Goal: Information Seeking & Learning: Learn about a topic

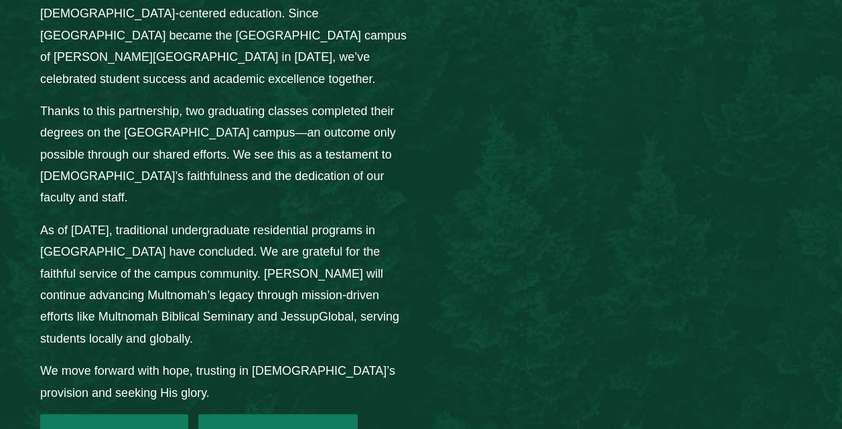
scroll to position [1926, 0]
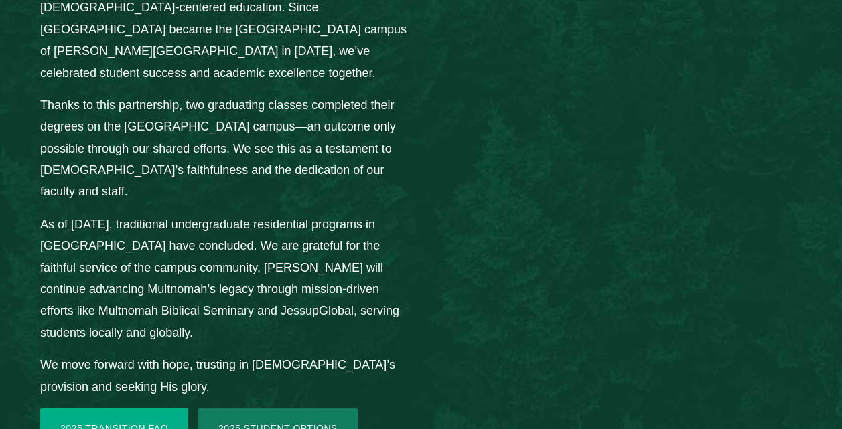
click at [147, 408] on link "2025 Transition FAQ" at bounding box center [114, 428] width 148 height 40
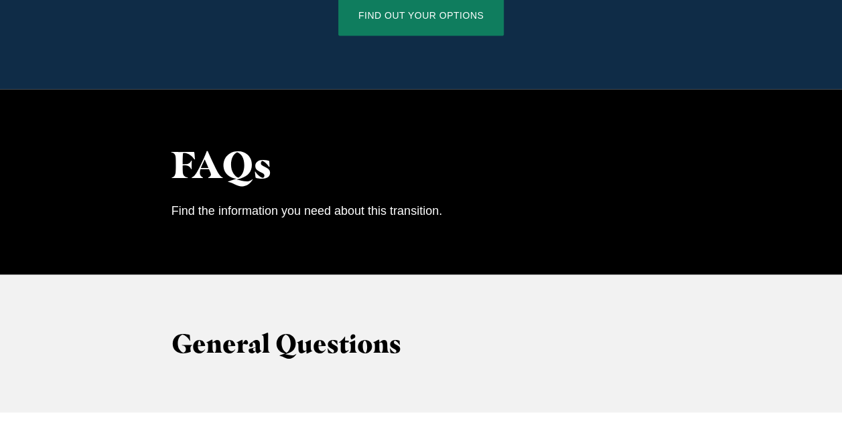
scroll to position [1146, 0]
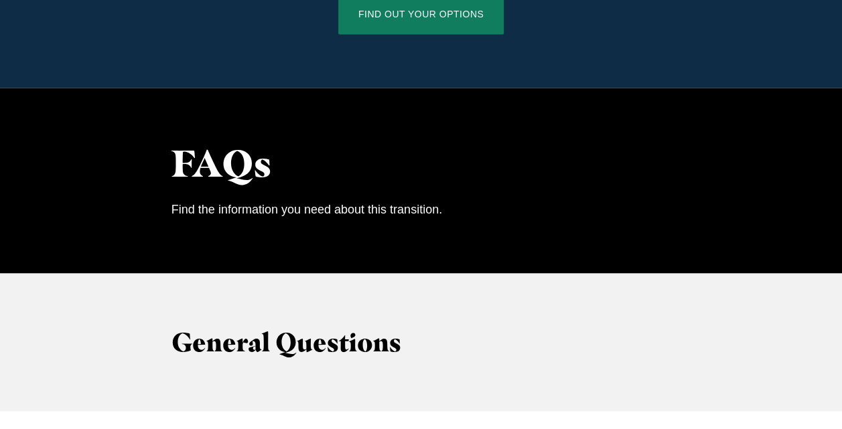
click at [217, 198] on p "Find the information you need about this transition." at bounding box center [420, 208] width 499 height 21
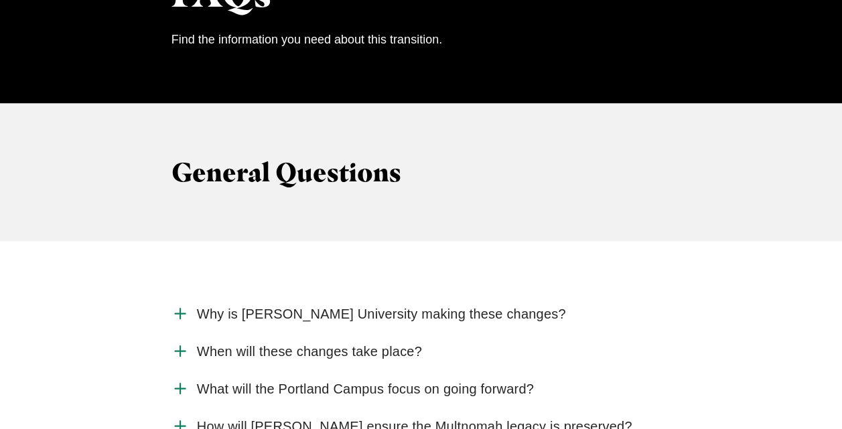
scroll to position [1407, 0]
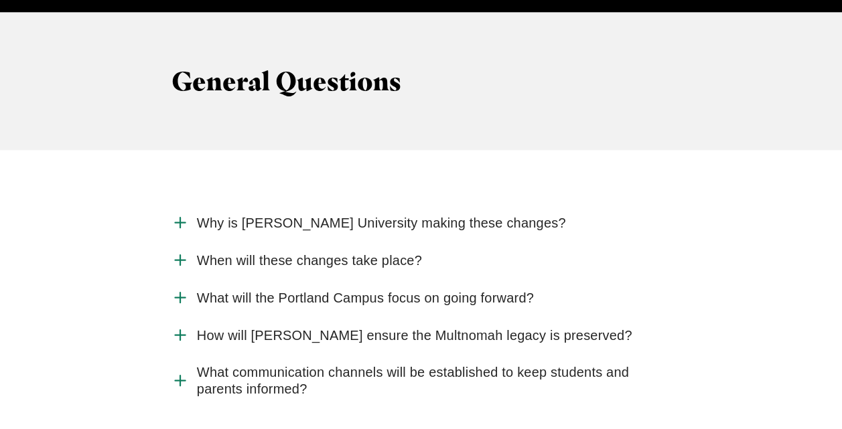
click at [217, 204] on label "Why is Jessup University making these changes?" at bounding box center [420, 222] width 499 height 37
click at [0, 0] on input "Why is Jessup University making these changes?" at bounding box center [0, 0] width 0 height 0
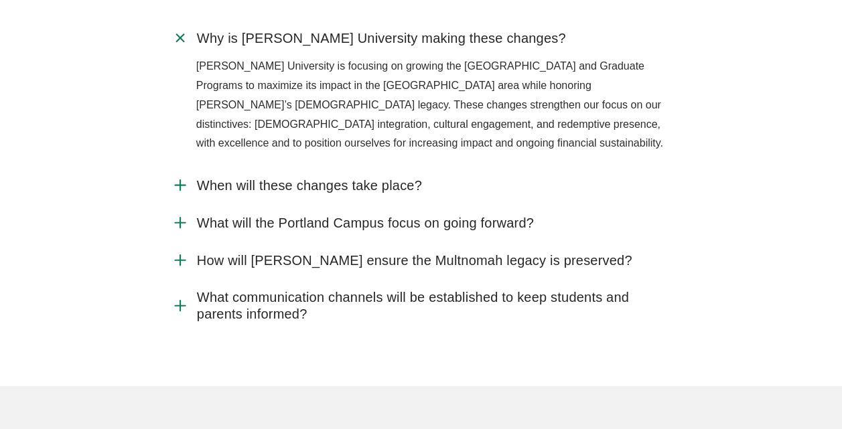
scroll to position [1598, 0]
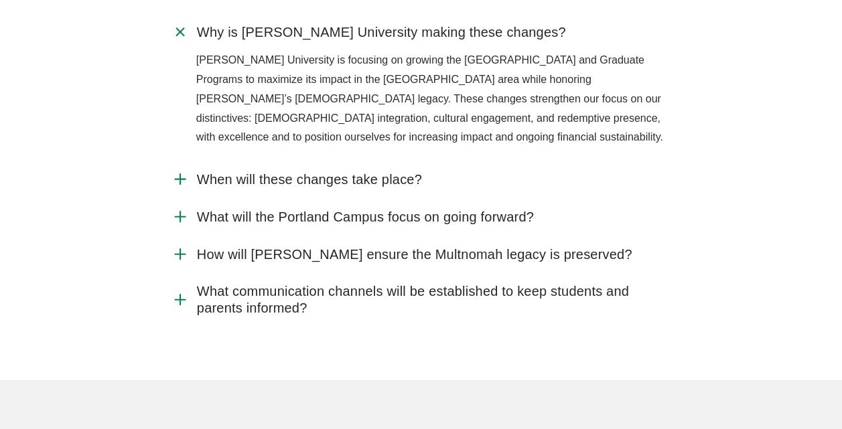
click at [217, 209] on span "What will the Portland Campus focus on going forward?" at bounding box center [365, 217] width 337 height 17
click at [0, 0] on input "What will the Portland Campus focus on going forward?" at bounding box center [0, 0] width 0 height 0
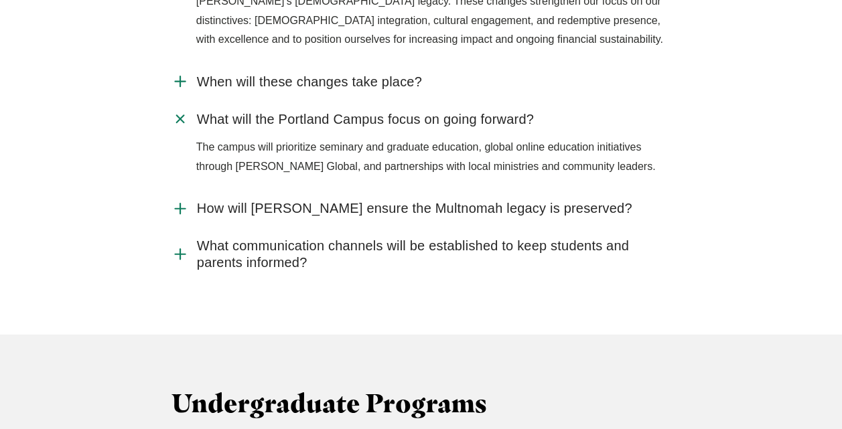
scroll to position [1696, 0]
click at [217, 200] on span "How will Jessup ensure the Multnomah legacy is preserved?" at bounding box center [414, 208] width 435 height 17
click at [0, 0] on input "How will Jessup ensure the Multnomah legacy is preserved?" at bounding box center [0, 0] width 0 height 0
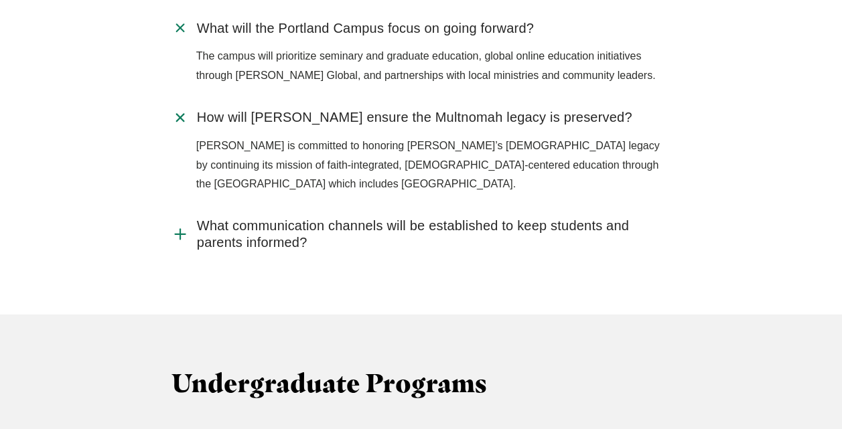
scroll to position [1794, 0]
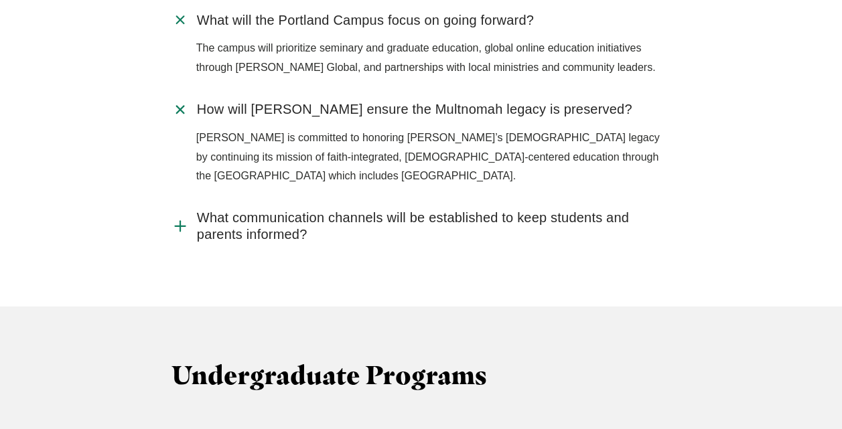
click at [217, 210] on span "What communication channels will be established to keep students and parents in…" at bounding box center [434, 226] width 474 height 33
click at [0, 0] on input "What communication channels will be established to keep students and parents in…" at bounding box center [0, 0] width 0 height 0
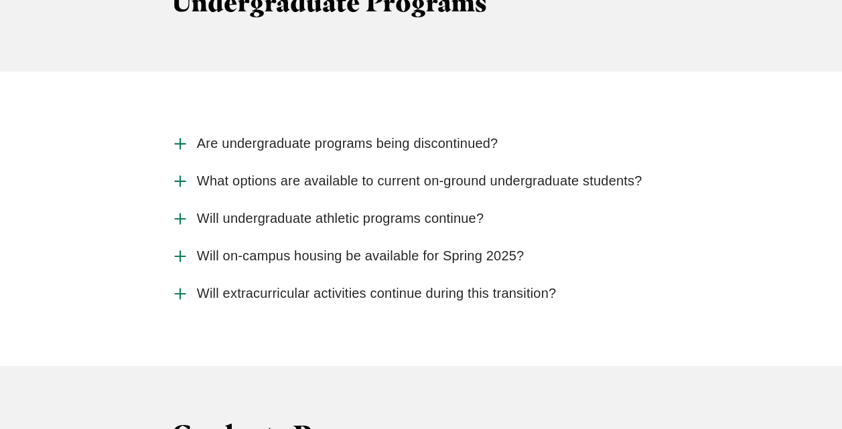
scroll to position [2220, 0]
drag, startPoint x: 217, startPoint y: 167, endPoint x: 200, endPoint y: 181, distance: 22.0
click at [200, 200] on label "Will undergraduate athletic programs continue?" at bounding box center [420, 218] width 499 height 37
click at [0, 0] on input "Will undergraduate athletic programs continue?" at bounding box center [0, 0] width 0 height 0
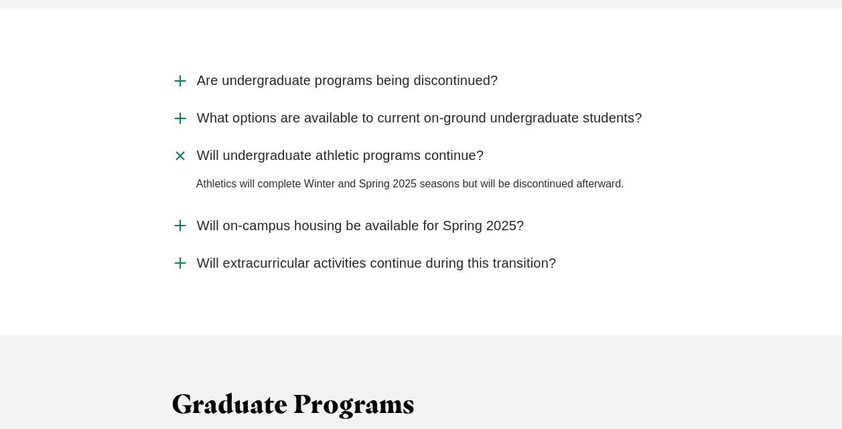
scroll to position [2284, 0]
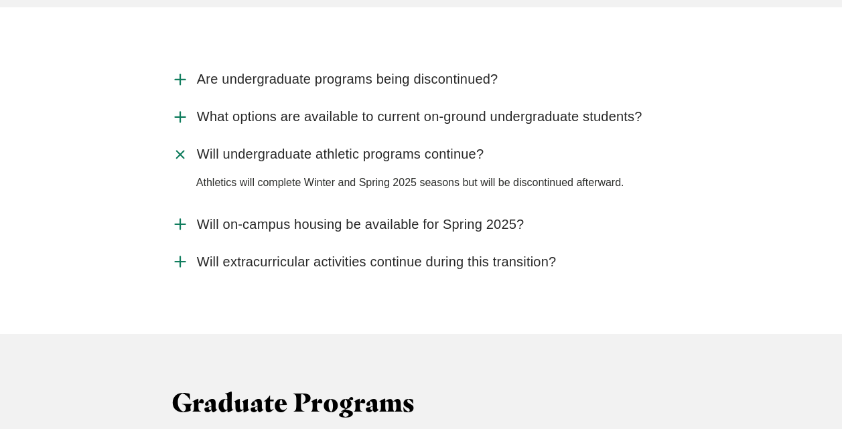
click at [224, 216] on span "Will on-campus housing be available for Spring 2025?" at bounding box center [360, 224] width 327 height 17
click at [0, 0] on input "Will on-campus housing be available for Spring 2025?" at bounding box center [0, 0] width 0 height 0
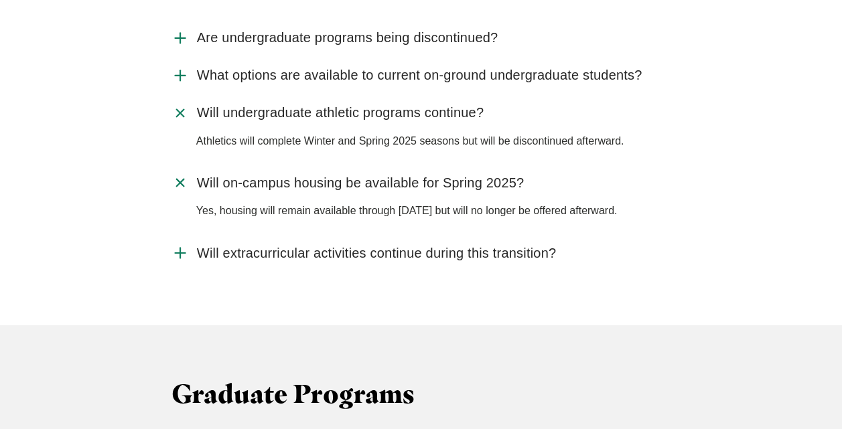
scroll to position [2356, 0]
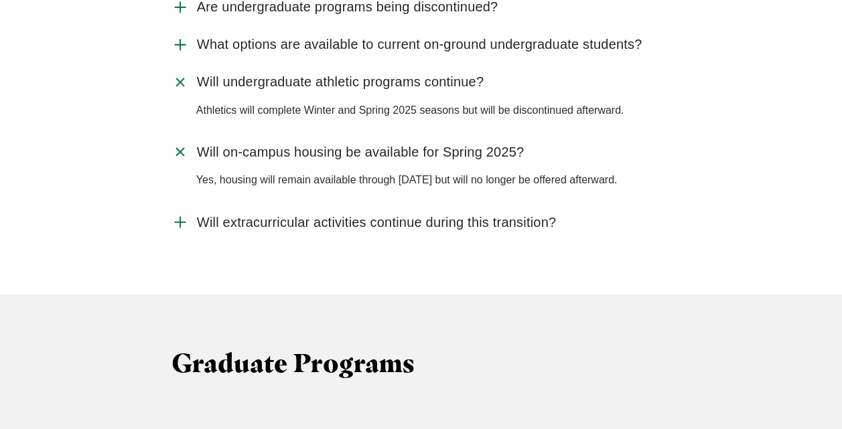
click at [224, 214] on span "Will extracurricular activities continue during this transition?" at bounding box center [376, 222] width 359 height 17
click at [0, 0] on input "Will extracurricular activities continue during this transition?" at bounding box center [0, 0] width 0 height 0
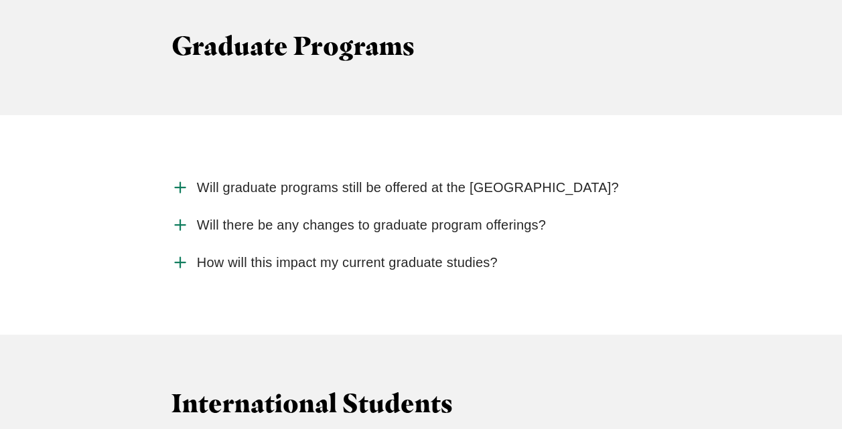
scroll to position [2706, 0]
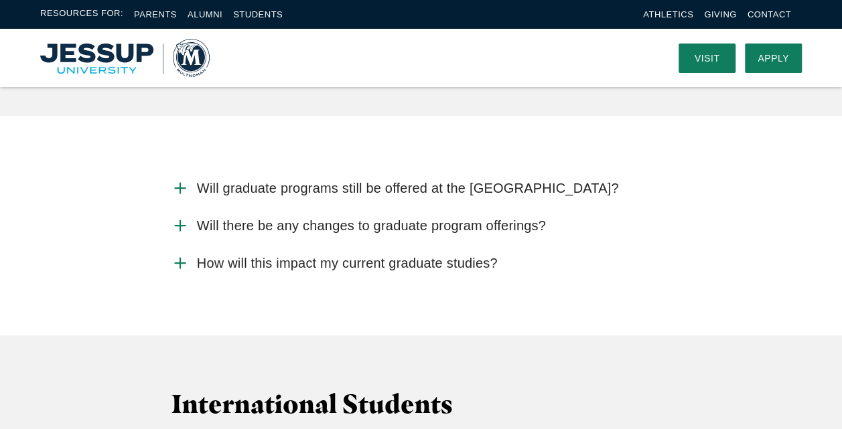
click at [258, 180] on span "Will graduate programs still be offered at the Portland Campus?" at bounding box center [408, 188] width 422 height 17
click at [0, 0] on input "Will graduate programs still be offered at the Portland Campus?" at bounding box center [0, 0] width 0 height 0
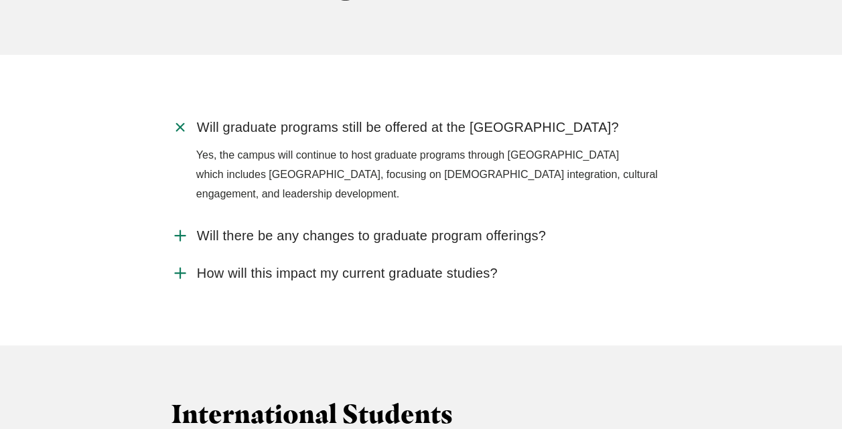
scroll to position [2764, 0]
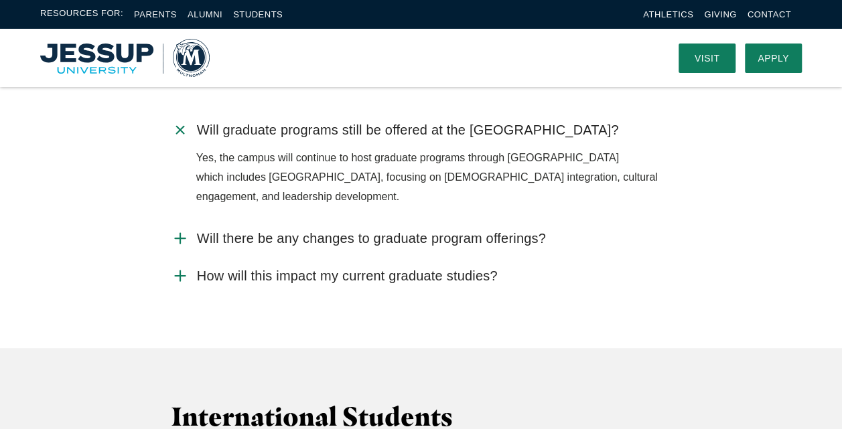
click at [274, 230] on span "Will there be any changes to graduate program offerings?" at bounding box center [371, 238] width 349 height 17
click at [0, 0] on input "Will there be any changes to graduate program offerings?" at bounding box center [0, 0] width 0 height 0
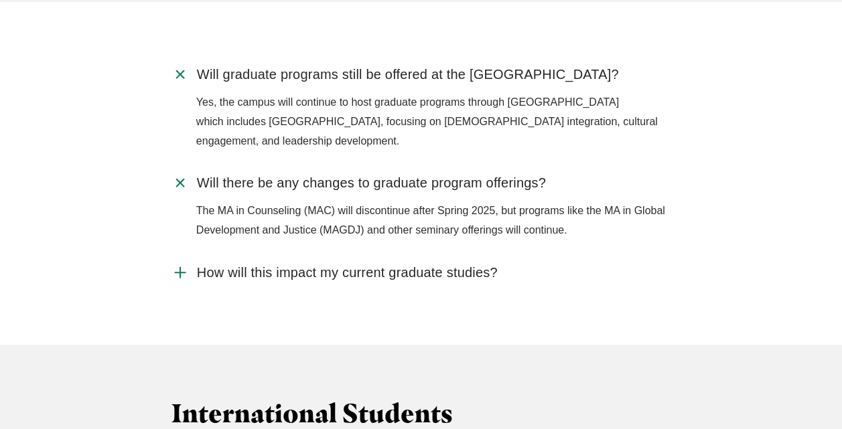
scroll to position [2823, 0]
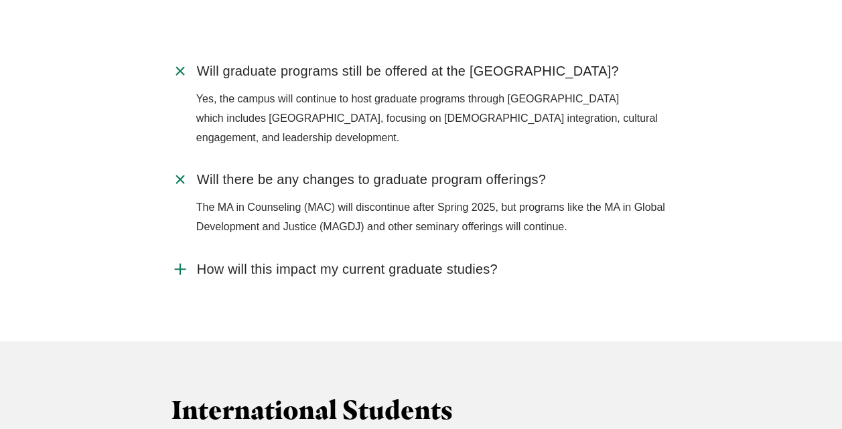
click at [281, 261] on span "How will this impact my current graduate studies?" at bounding box center [347, 269] width 301 height 17
click at [0, 0] on input "How will this impact my current graduate studies?" at bounding box center [0, 0] width 0 height 0
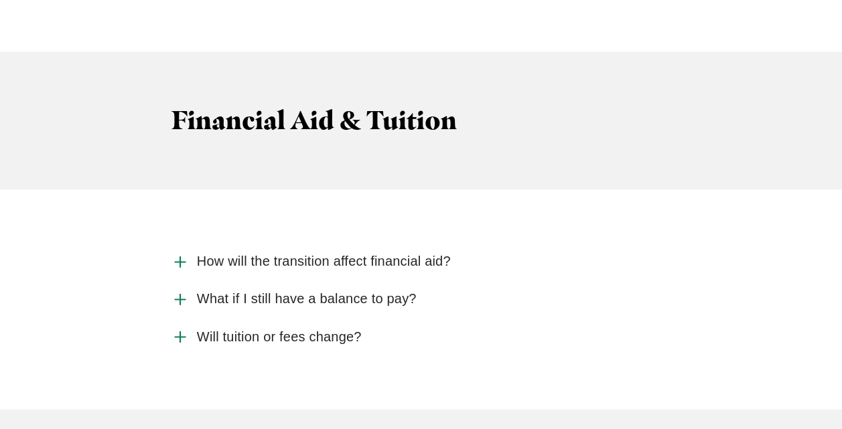
scroll to position [3476, 0]
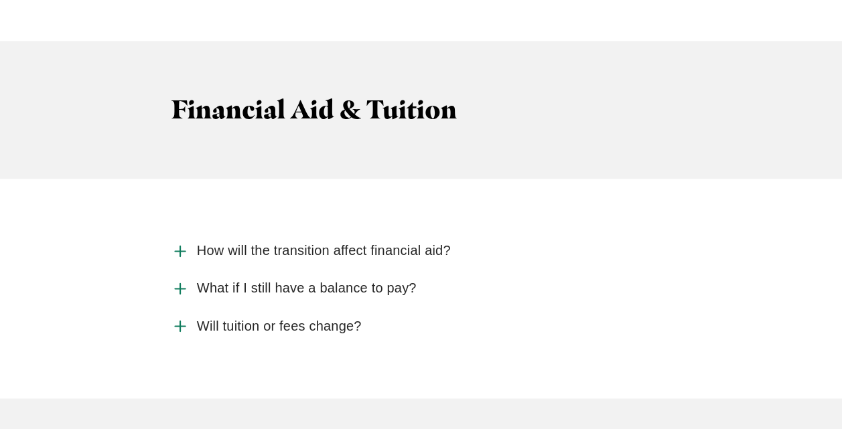
click at [281, 280] on span "What if I still have a balance to pay?" at bounding box center [307, 288] width 220 height 17
click at [0, 0] on input "What if I still have a balance to pay?" at bounding box center [0, 0] width 0 height 0
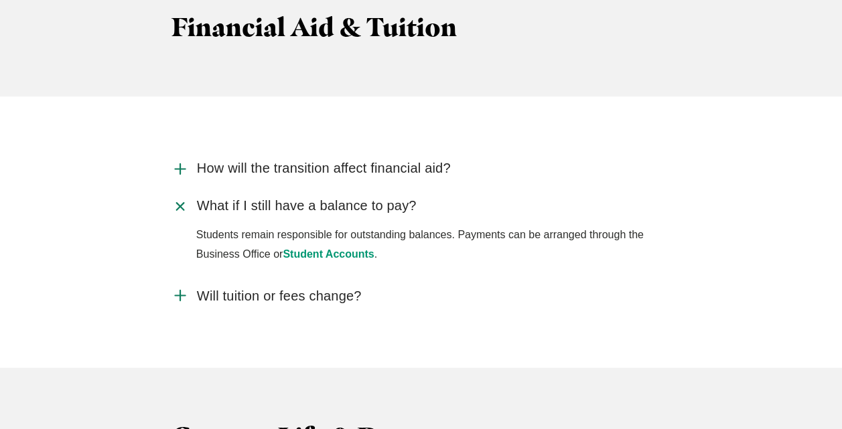
scroll to position [3559, 0]
click at [282, 287] on span "Will tuition or fees change?" at bounding box center [279, 295] width 165 height 17
click at [0, 0] on input "Will tuition or fees change?" at bounding box center [0, 0] width 0 height 0
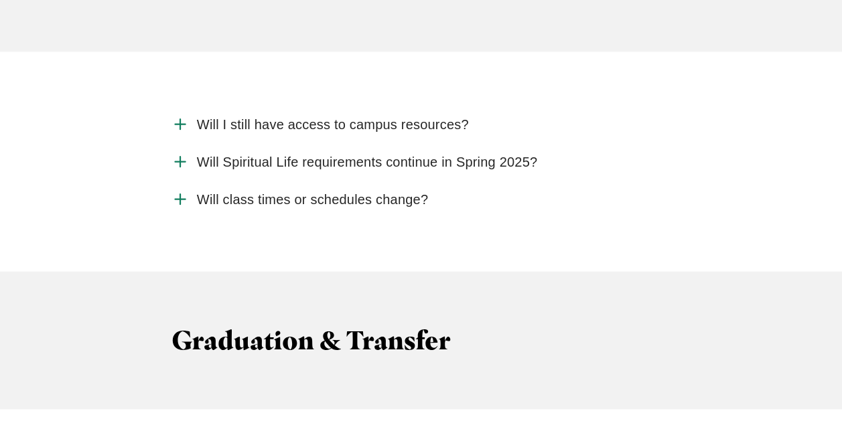
scroll to position [4062, 0]
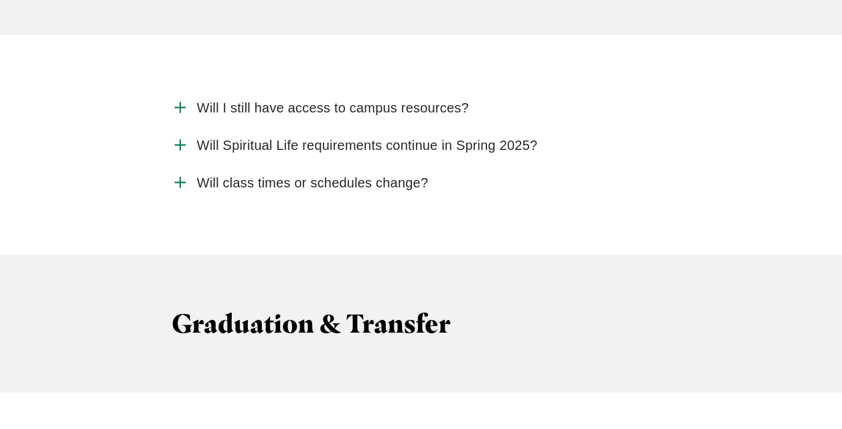
click at [258, 137] on span "Will Spiritual Life requirements continue in Spring 2025?" at bounding box center [367, 145] width 340 height 17
click at [0, 0] on input "Will Spiritual Life requirements continue in Spring 2025?" at bounding box center [0, 0] width 0 height 0
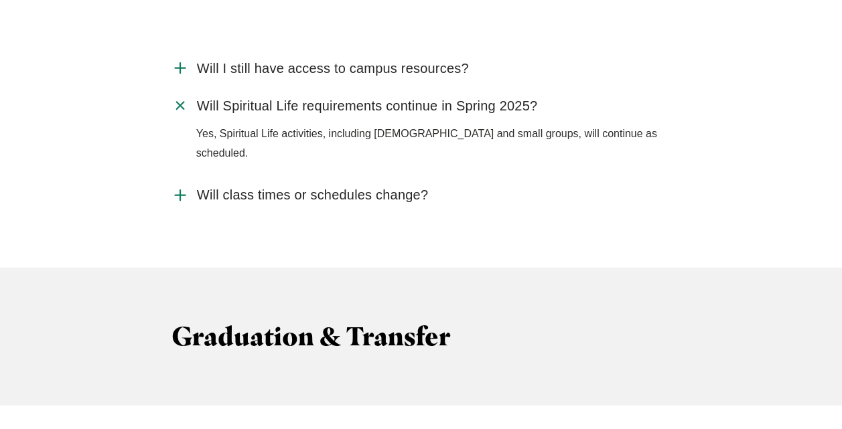
scroll to position [4117, 0]
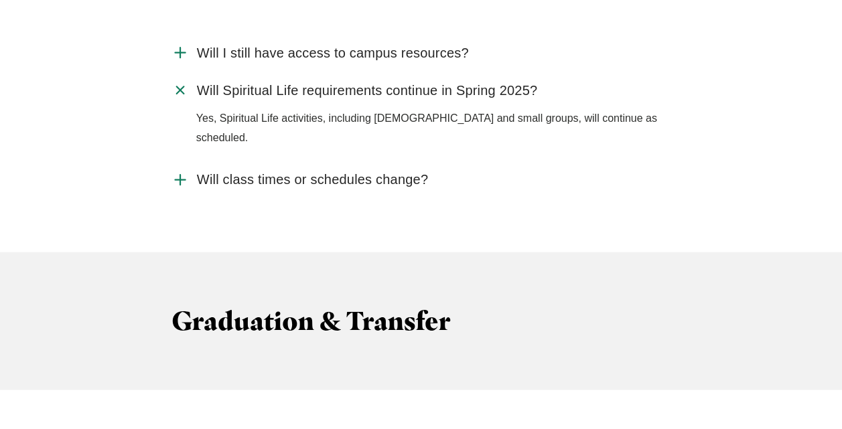
click at [261, 171] on span "Will class times or schedules change?" at bounding box center [312, 179] width 231 height 17
click at [0, 0] on input "Will class times or schedules change?" at bounding box center [0, 0] width 0 height 0
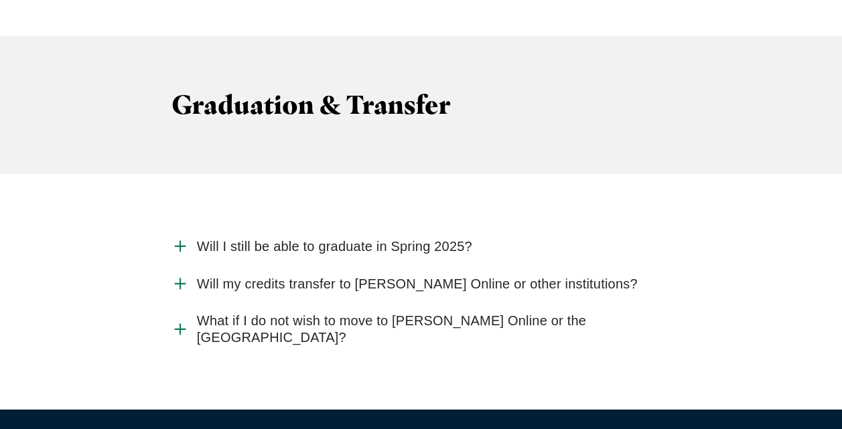
scroll to position [4380, 0]
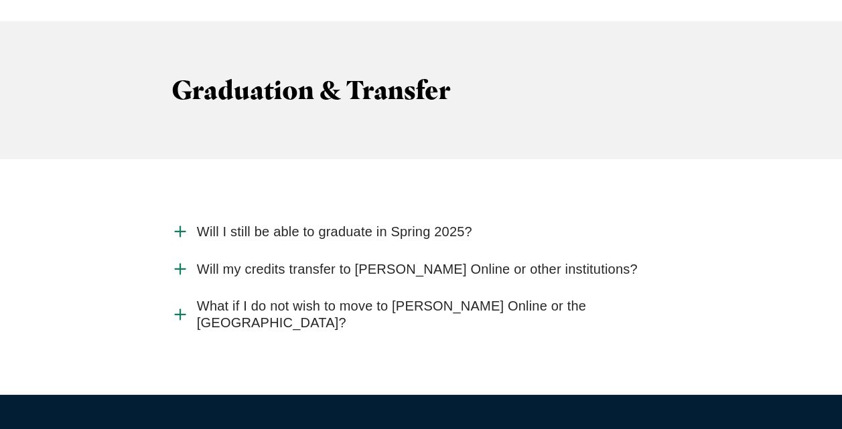
click at [277, 261] on span "Will my credits transfer to Jessup Online or other institutions?" at bounding box center [417, 269] width 441 height 17
click at [0, 0] on input "Will my credits transfer to Jessup Online or other institutions?" at bounding box center [0, 0] width 0 height 0
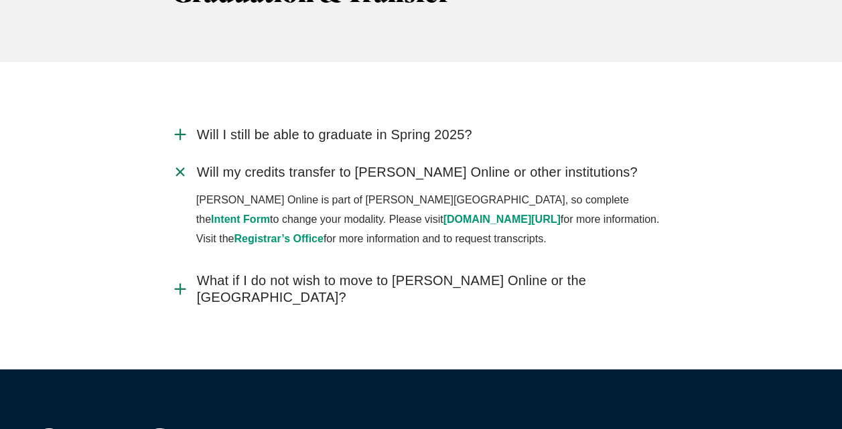
scroll to position [4480, 0]
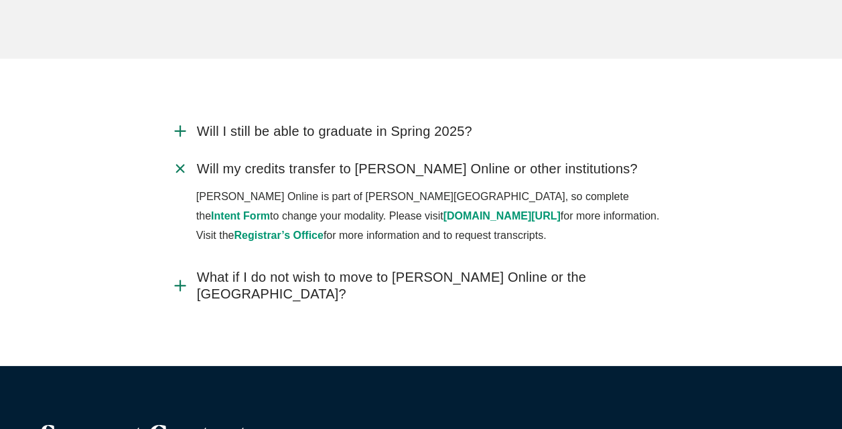
click at [280, 269] on span "What if I do not wish to move to Jessup Online or the Rocklin Campus?" at bounding box center [434, 285] width 474 height 33
click at [0, 0] on input "What if I do not wish to move to Jessup Online or the Rocklin Campus?" at bounding box center [0, 0] width 0 height 0
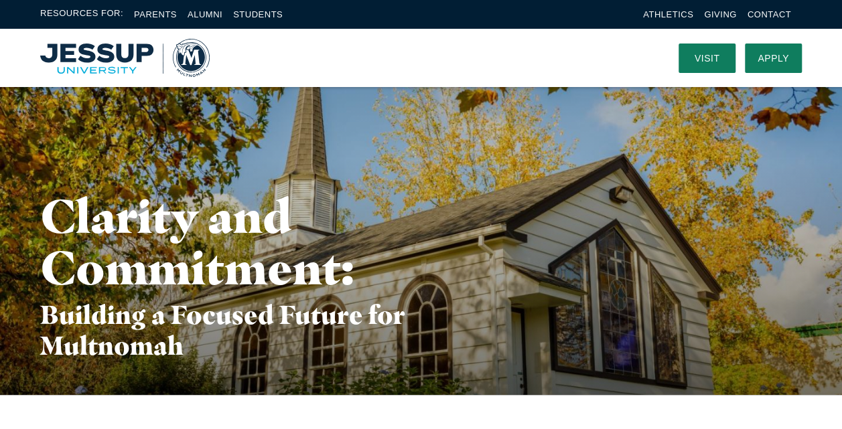
scroll to position [0, 0]
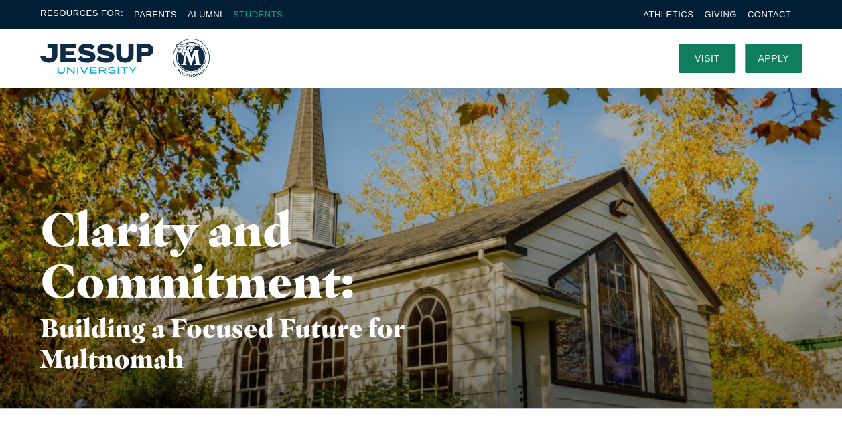
click at [245, 11] on link "Students" at bounding box center [258, 14] width 50 height 10
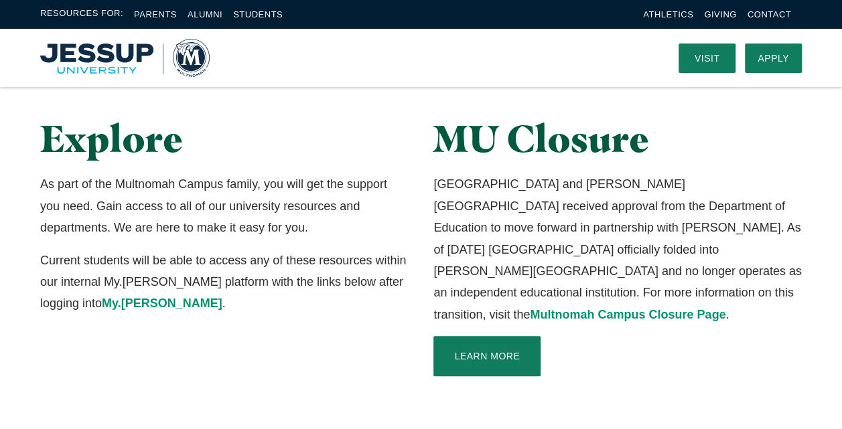
scroll to position [275, 0]
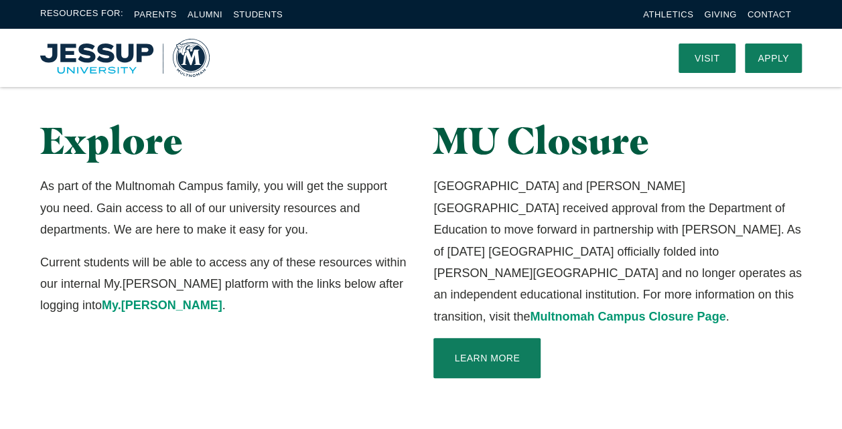
click at [103, 68] on img "Home" at bounding box center [124, 58] width 169 height 38
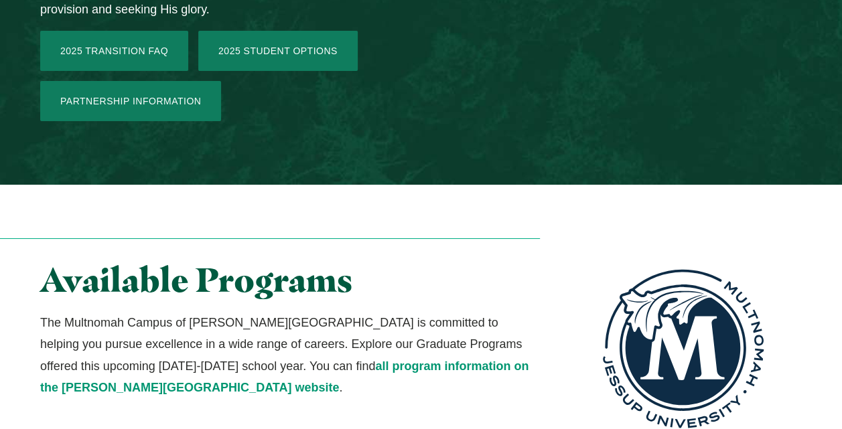
scroll to position [2306, 0]
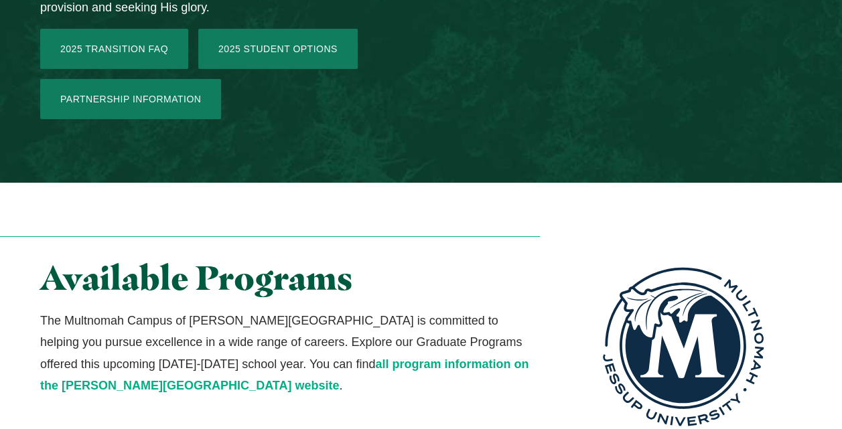
click at [284, 358] on link "all program information on the [PERSON_NAME][GEOGRAPHIC_DATA] website" at bounding box center [284, 375] width 488 height 35
